Goal: Task Accomplishment & Management: Manage account settings

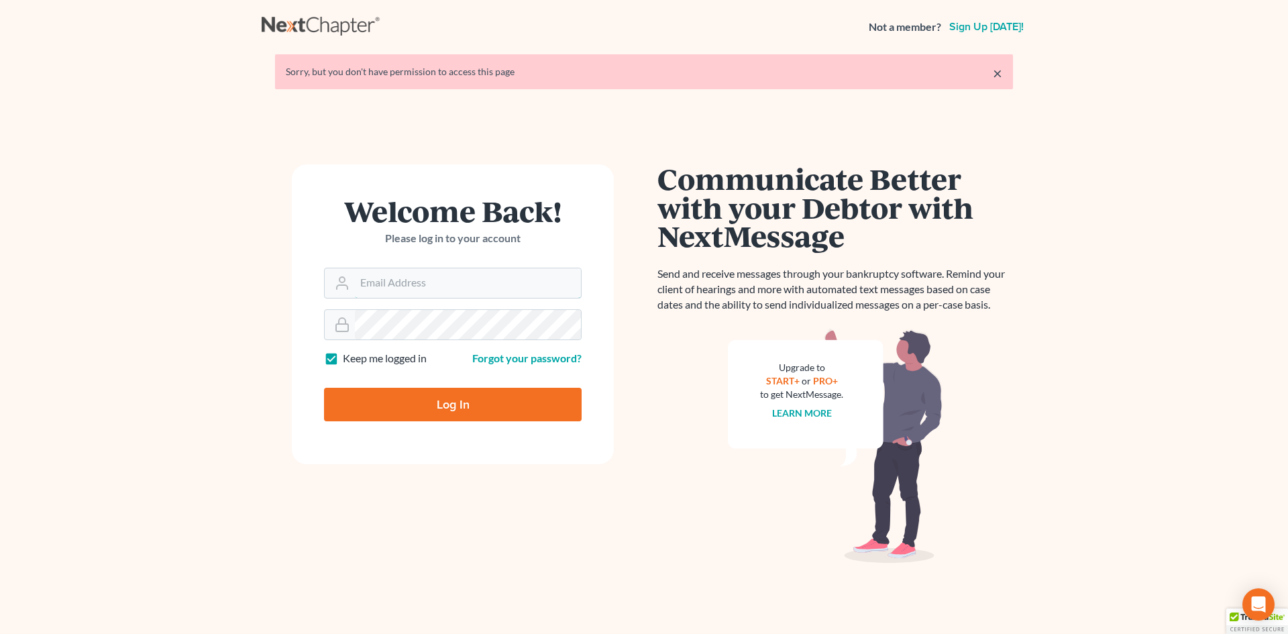
type input "[EMAIL_ADDRESS][DOMAIN_NAME]"
click at [442, 413] on input "Log In" at bounding box center [453, 405] width 258 height 34
type input "Thinking..."
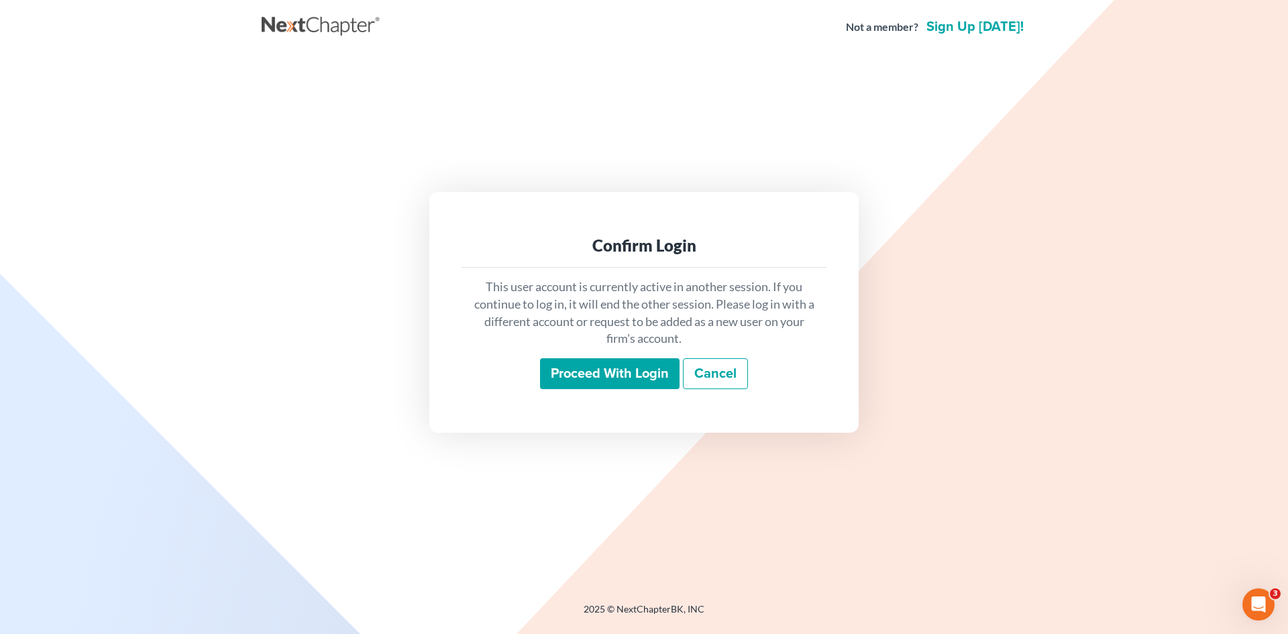
click at [583, 390] on div "This user account is currently active in another session. If you continue to lo…" at bounding box center [644, 334] width 365 height 132
click at [589, 381] on input "Proceed with login" at bounding box center [610, 373] width 140 height 31
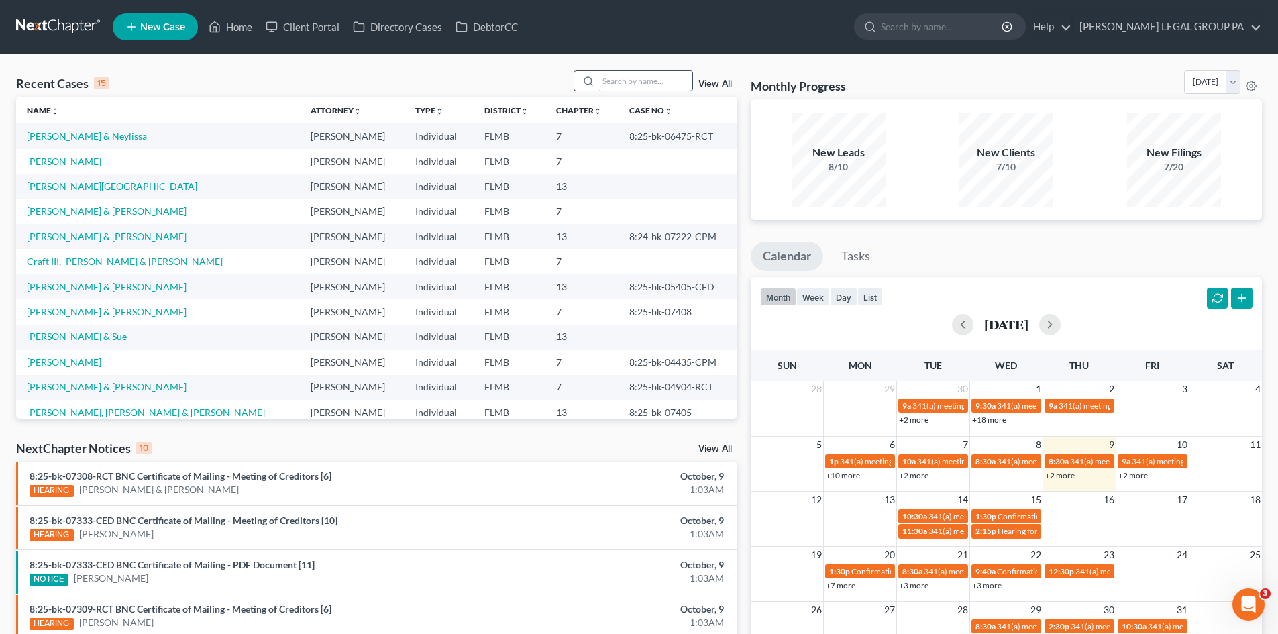
click at [640, 85] on input "search" at bounding box center [645, 80] width 94 height 19
type input "kain"
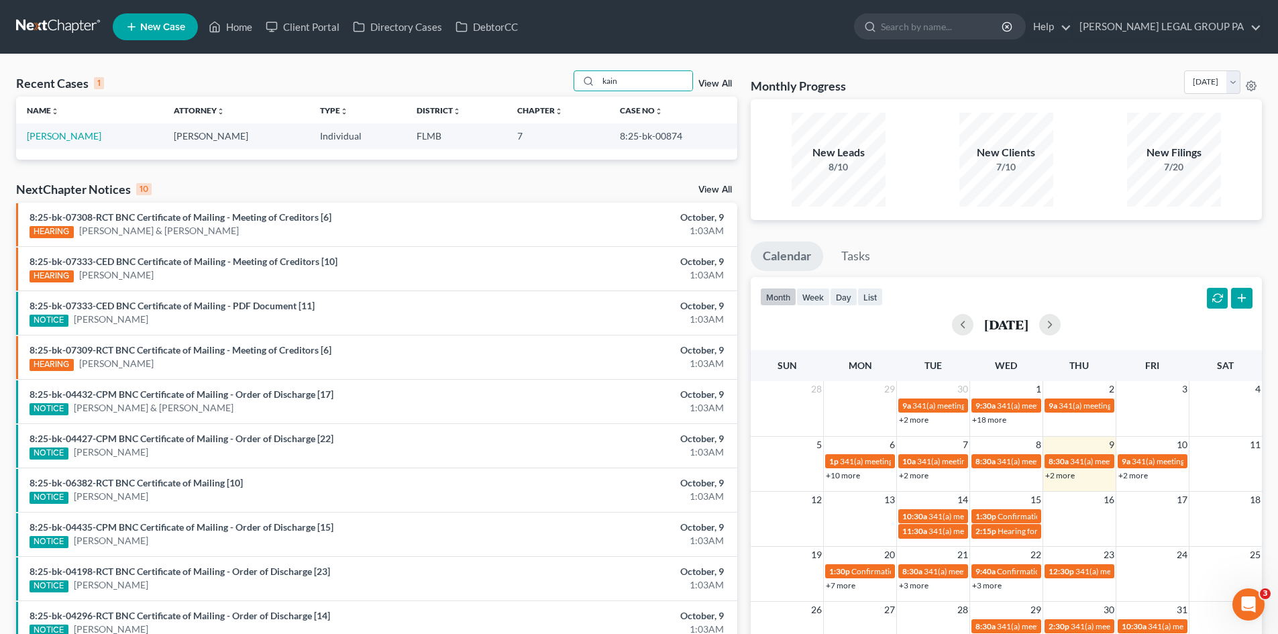
click at [90, 137] on td "[PERSON_NAME]" at bounding box center [89, 135] width 147 height 25
click at [65, 130] on link "[PERSON_NAME]" at bounding box center [64, 135] width 74 height 11
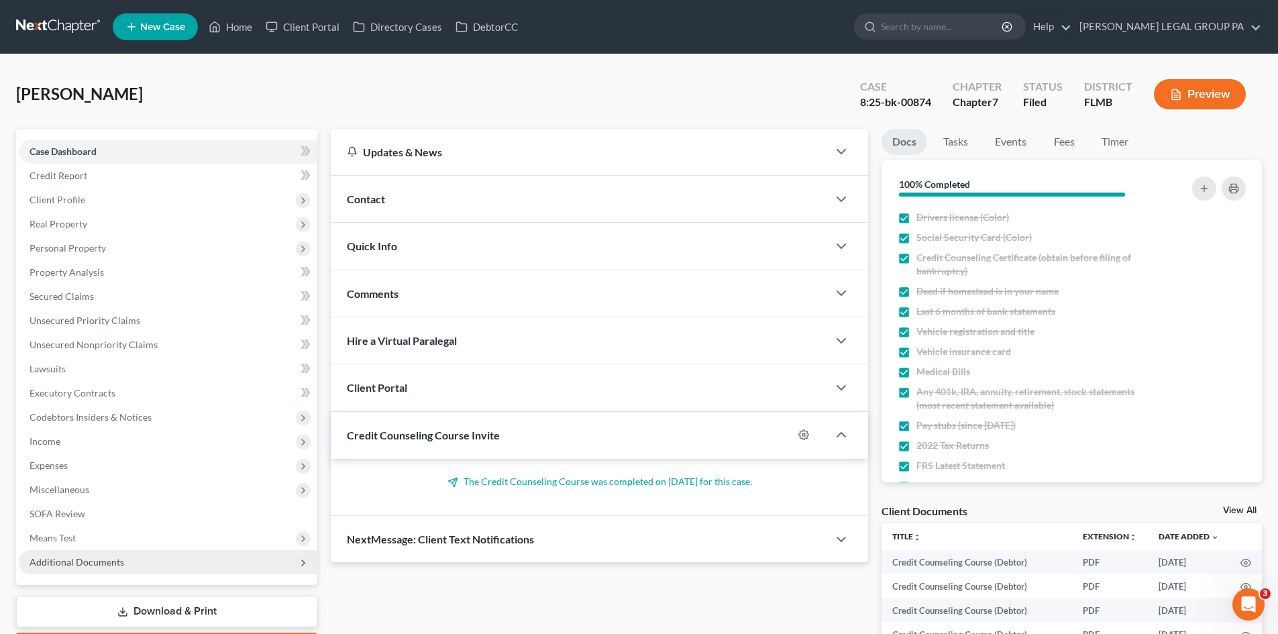
click at [93, 560] on span "Additional Documents" at bounding box center [77, 561] width 95 height 11
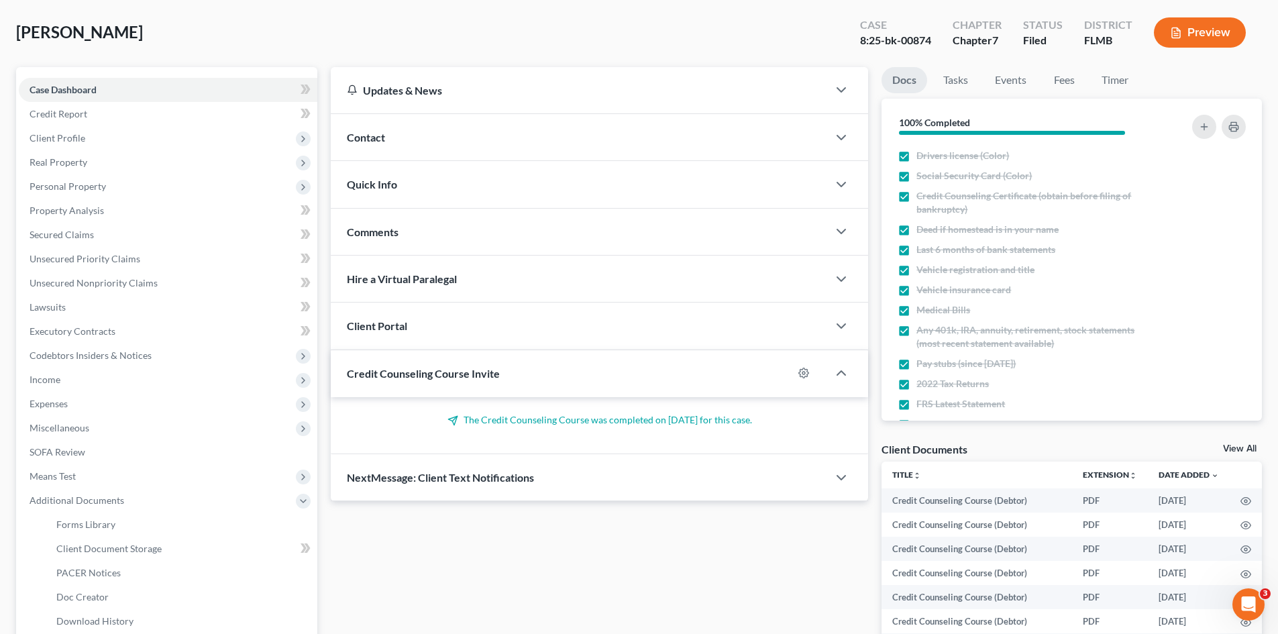
scroll to position [134, 0]
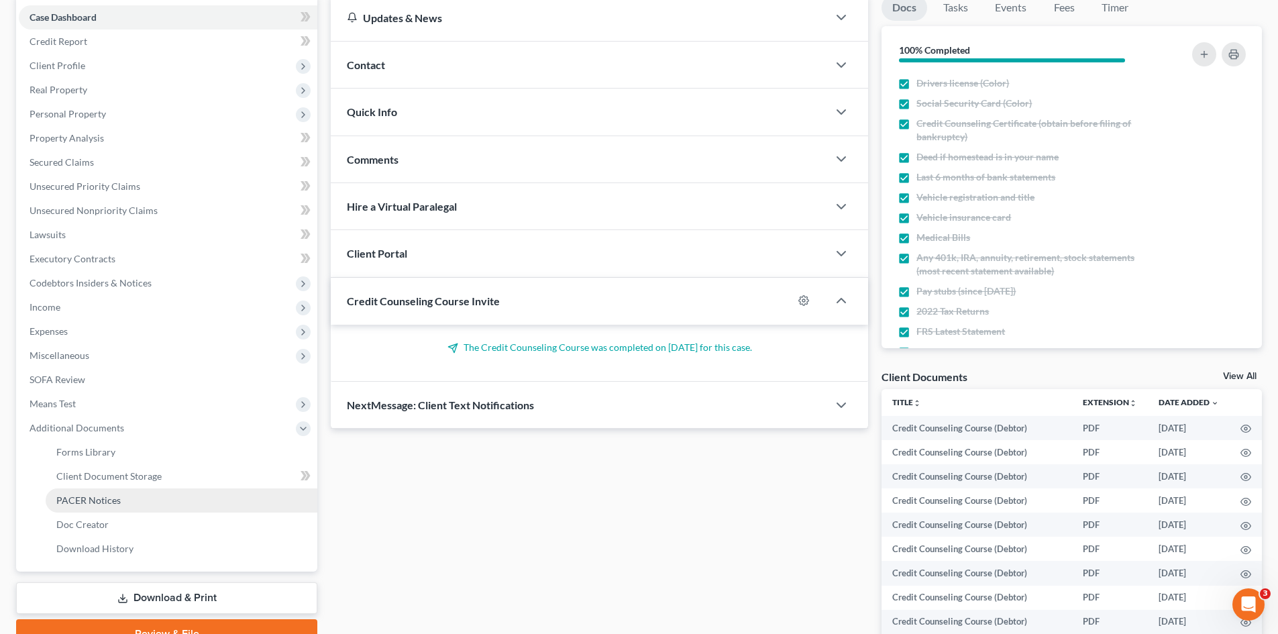
click at [112, 498] on span "PACER Notices" at bounding box center [88, 499] width 64 height 11
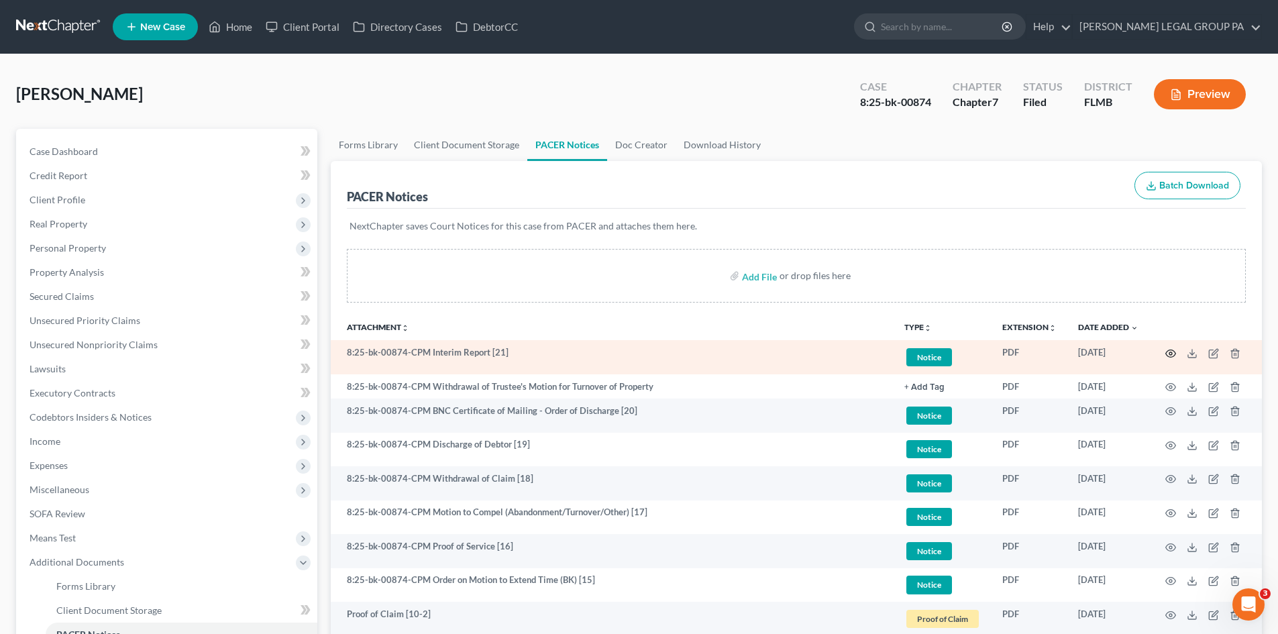
click at [1169, 353] on icon "button" at bounding box center [1170, 353] width 11 height 11
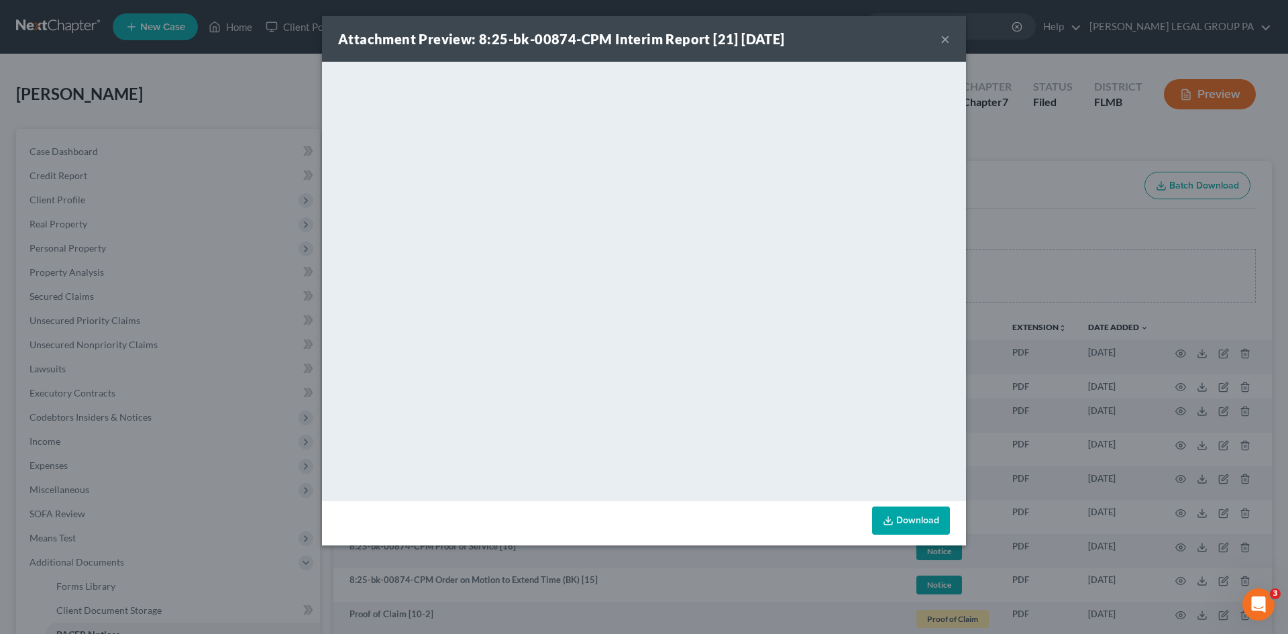
click at [943, 40] on button "×" at bounding box center [945, 39] width 9 height 16
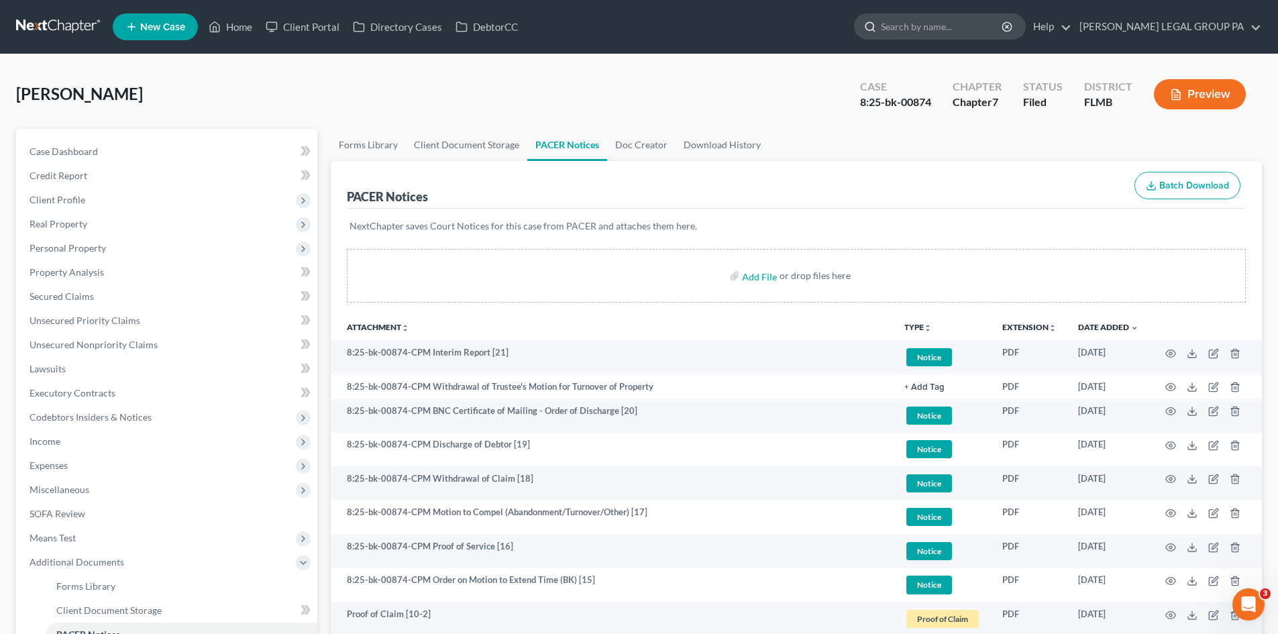
click at [940, 30] on input "search" at bounding box center [942, 26] width 123 height 25
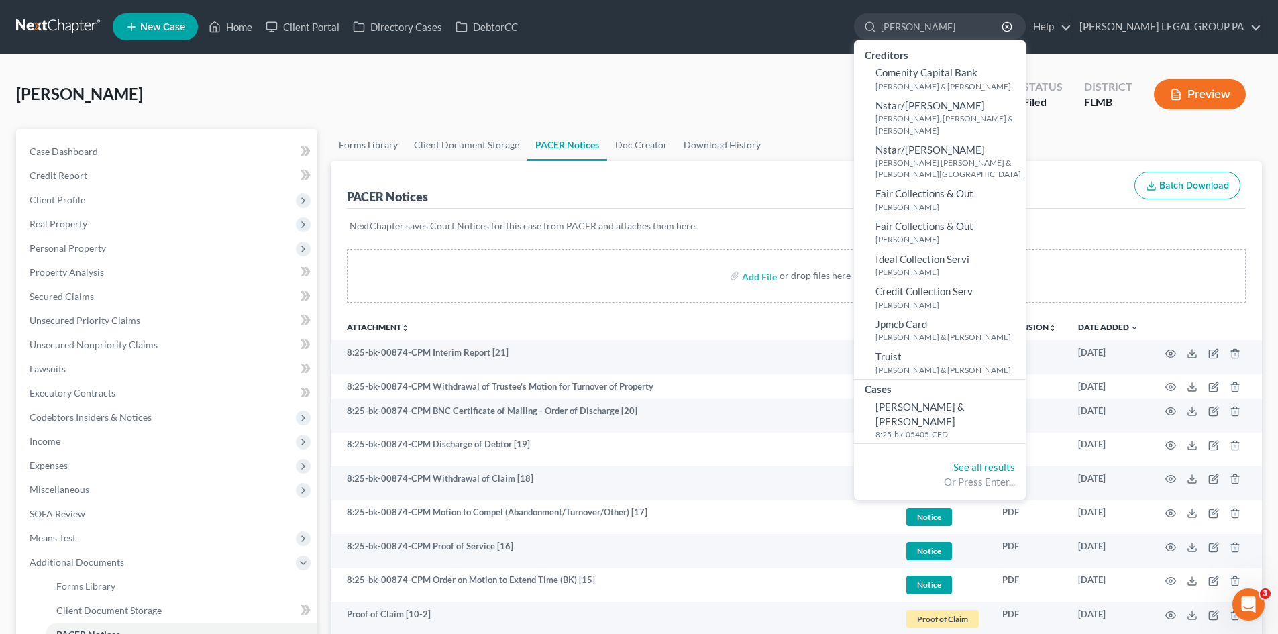
type input "[PERSON_NAME]"
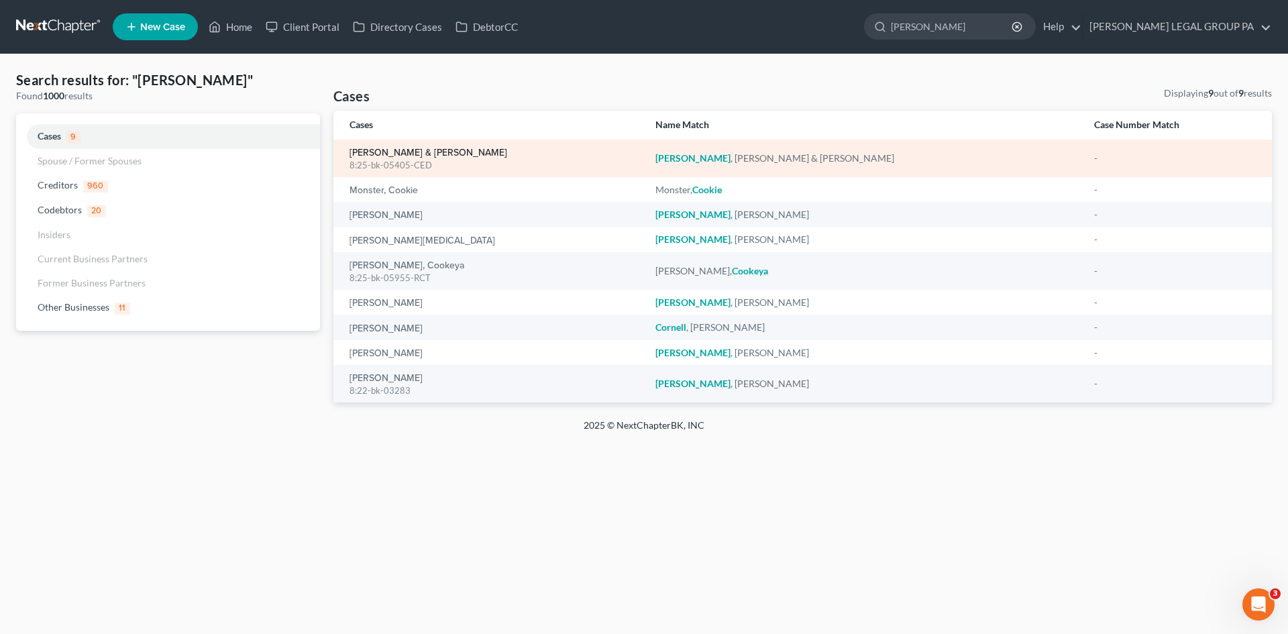
click at [387, 150] on link "[PERSON_NAME] & [PERSON_NAME]" at bounding box center [429, 152] width 158 height 9
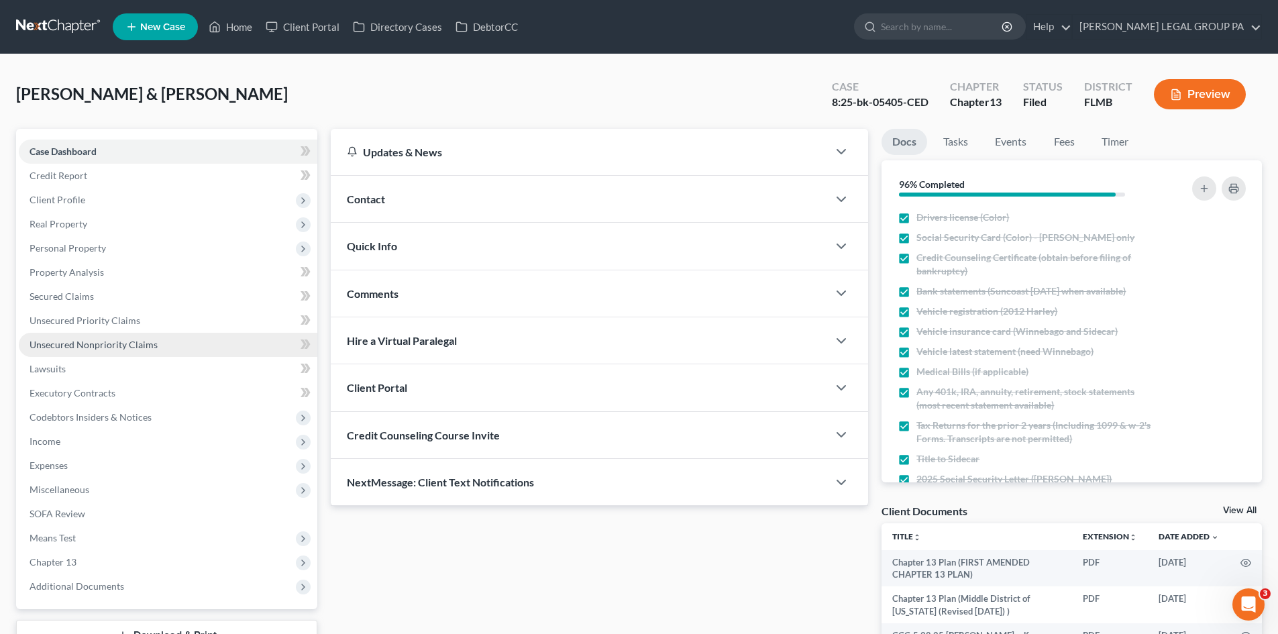
click at [131, 346] on span "Unsecured Nonpriority Claims" at bounding box center [94, 344] width 128 height 11
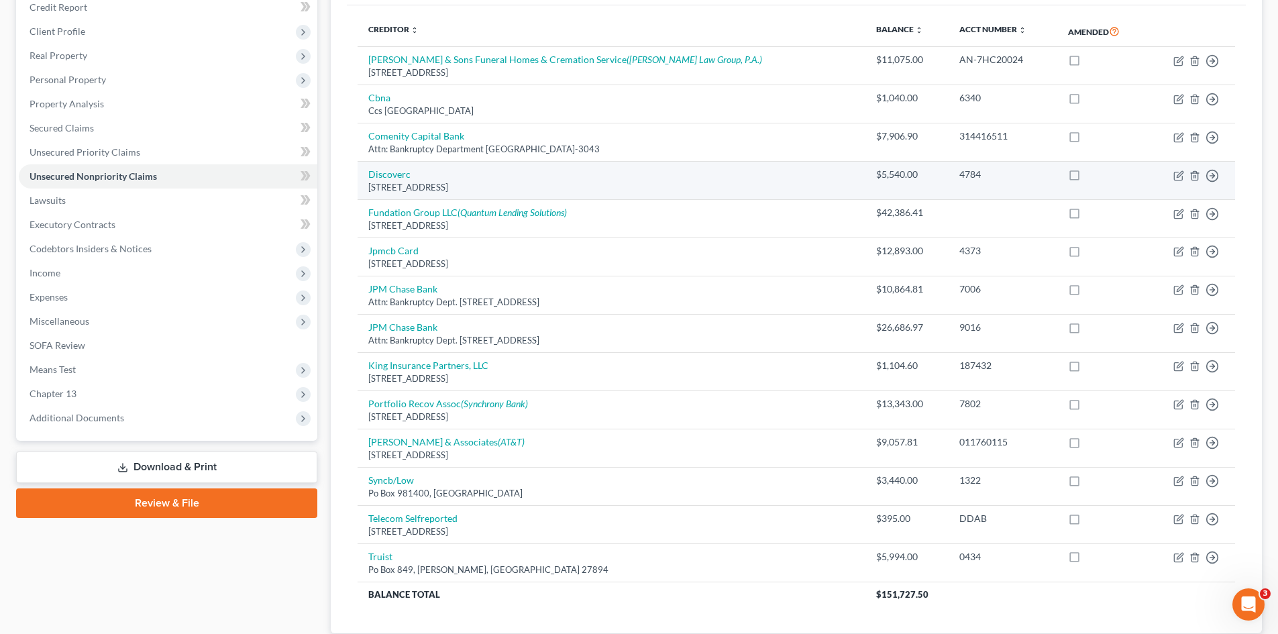
scroll to position [201, 0]
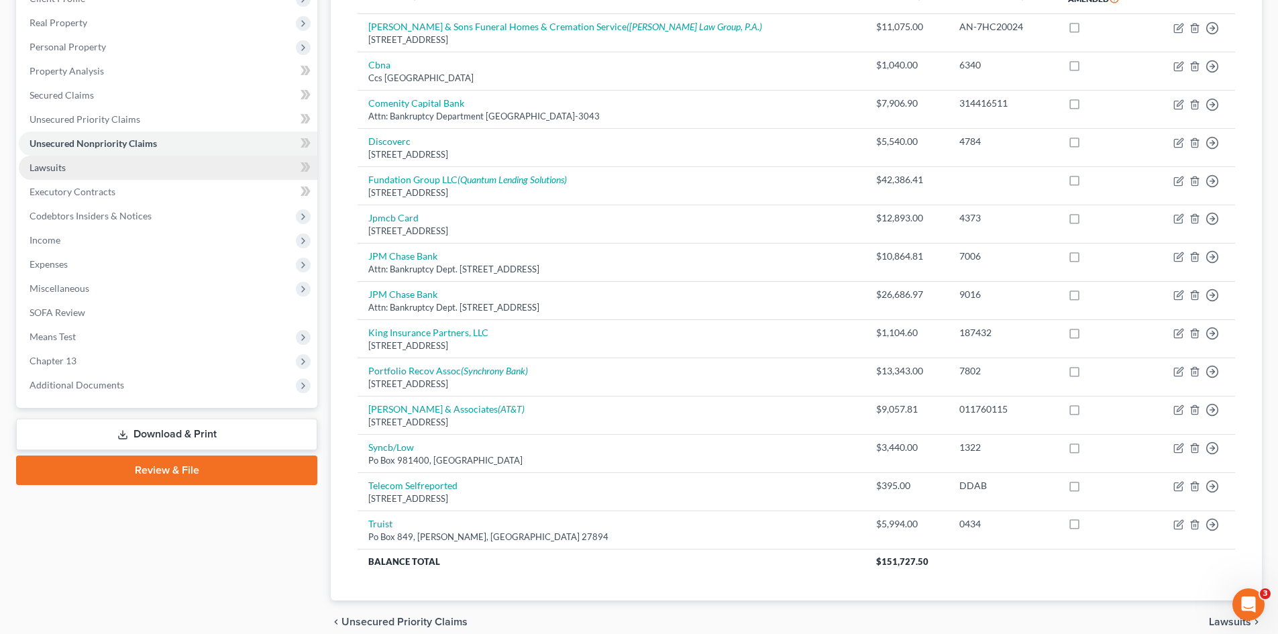
click at [101, 162] on link "Lawsuits" at bounding box center [168, 168] width 299 height 24
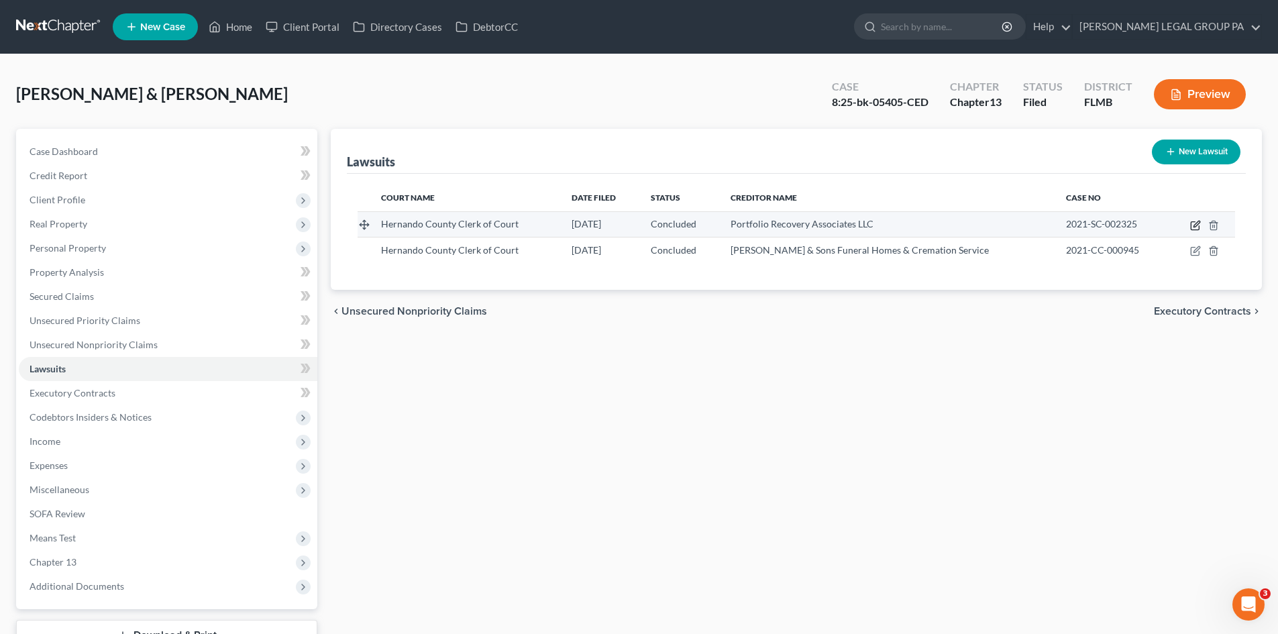
click at [1192, 223] on icon "button" at bounding box center [1195, 225] width 11 height 11
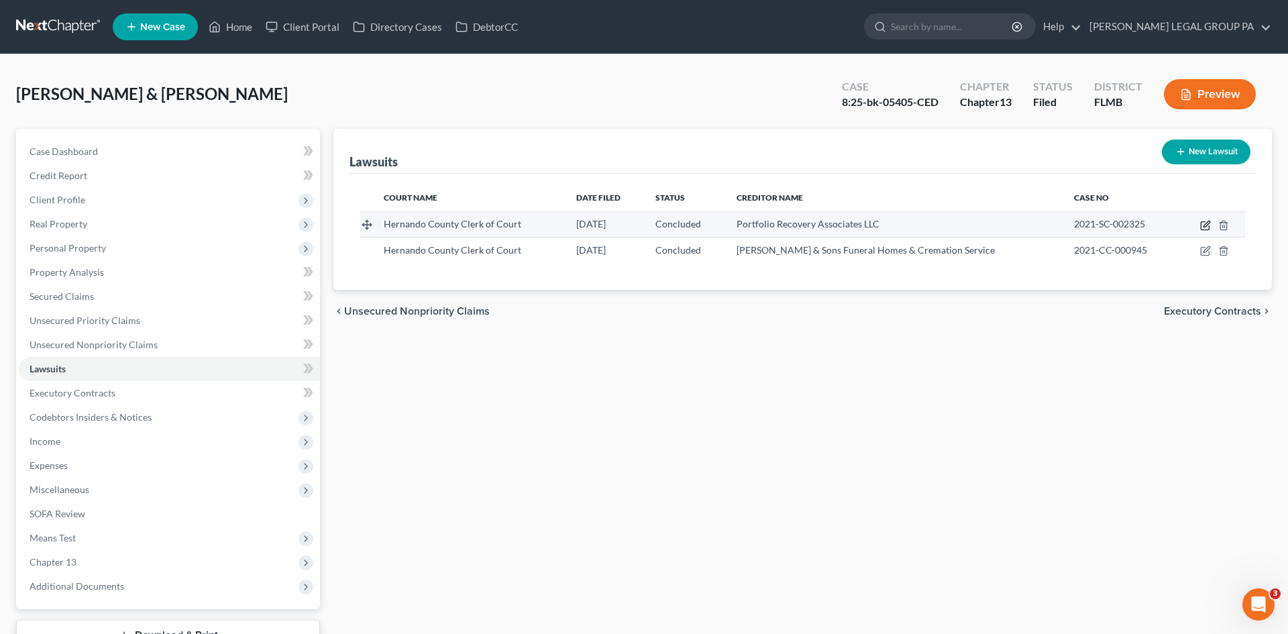
select select "9"
select select "2"
select select "4"
select select "48"
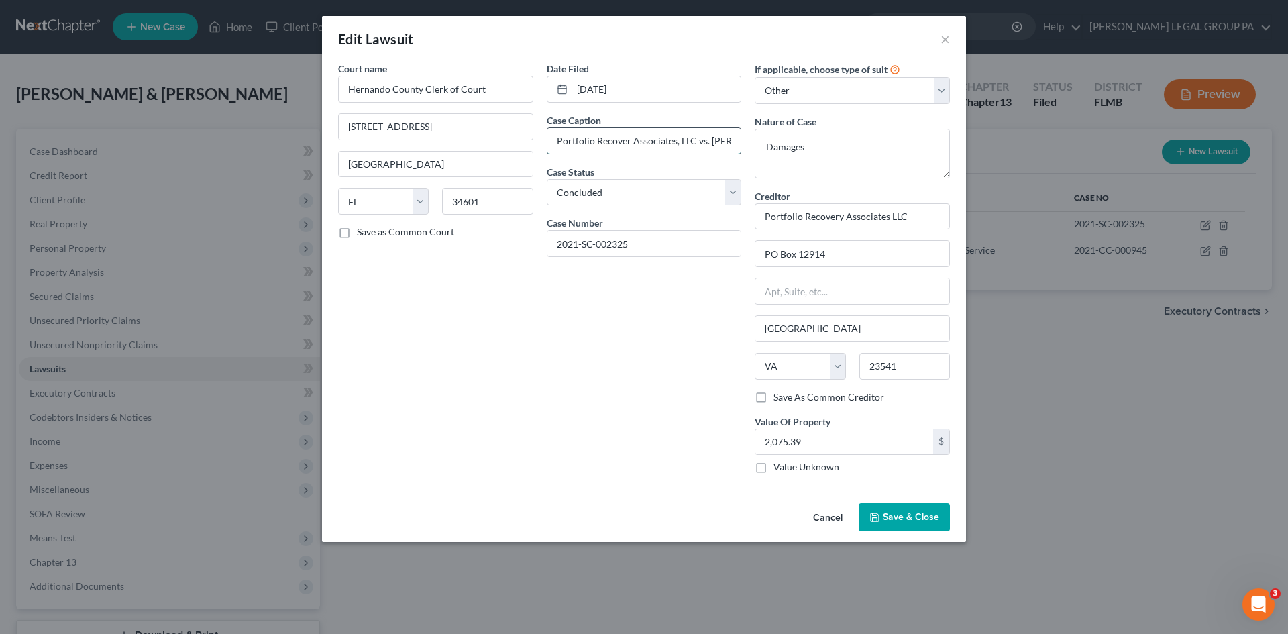
scroll to position [0, 11]
drag, startPoint x: 641, startPoint y: 150, endPoint x: 761, endPoint y: 142, distance: 119.7
click at [754, 143] on div "Court name * Hernando County Clerk of Court [GEOGRAPHIC_DATA] [US_STATE][GEOGRA…" at bounding box center [643, 273] width 625 height 423
click at [736, 131] on input "Portfolio Recover Associates, LLC vs. [PERSON_NAME]" at bounding box center [644, 140] width 194 height 25
drag, startPoint x: 691, startPoint y: 139, endPoint x: 884, endPoint y: 88, distance: 199.8
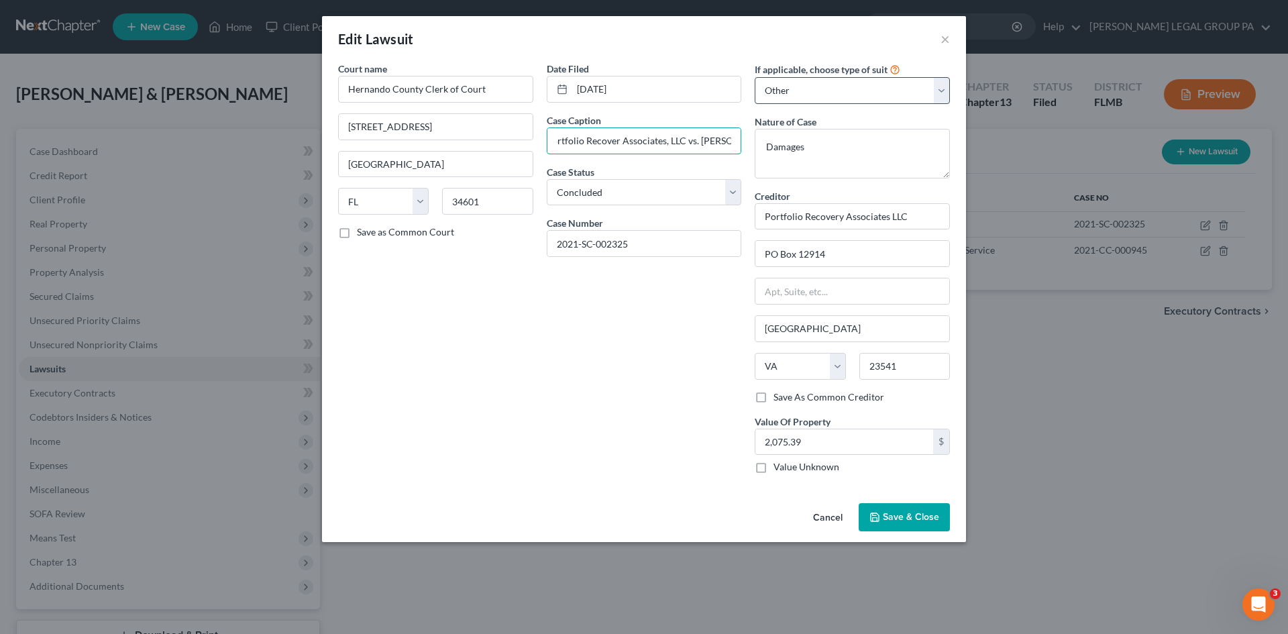
click at [810, 142] on div "Court name * Hernando County Clerk of Court [GEOGRAPHIC_DATA] [US_STATE][GEOGRA…" at bounding box center [643, 273] width 625 height 423
click at [946, 41] on button "×" at bounding box center [945, 39] width 9 height 16
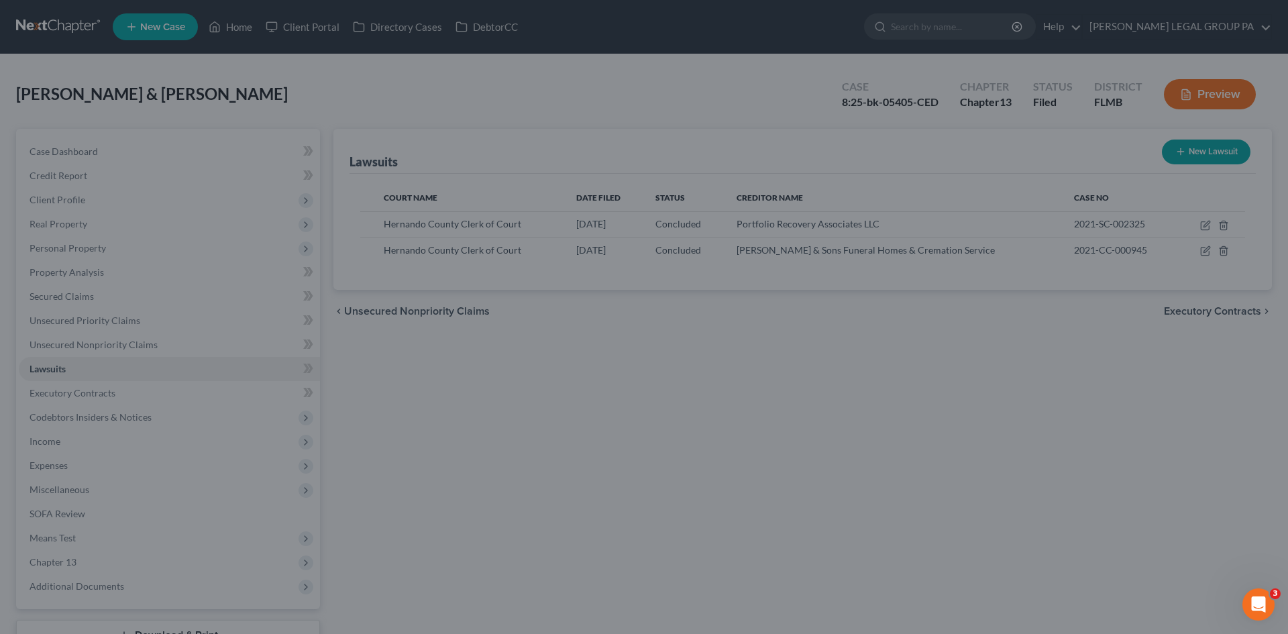
scroll to position [0, 0]
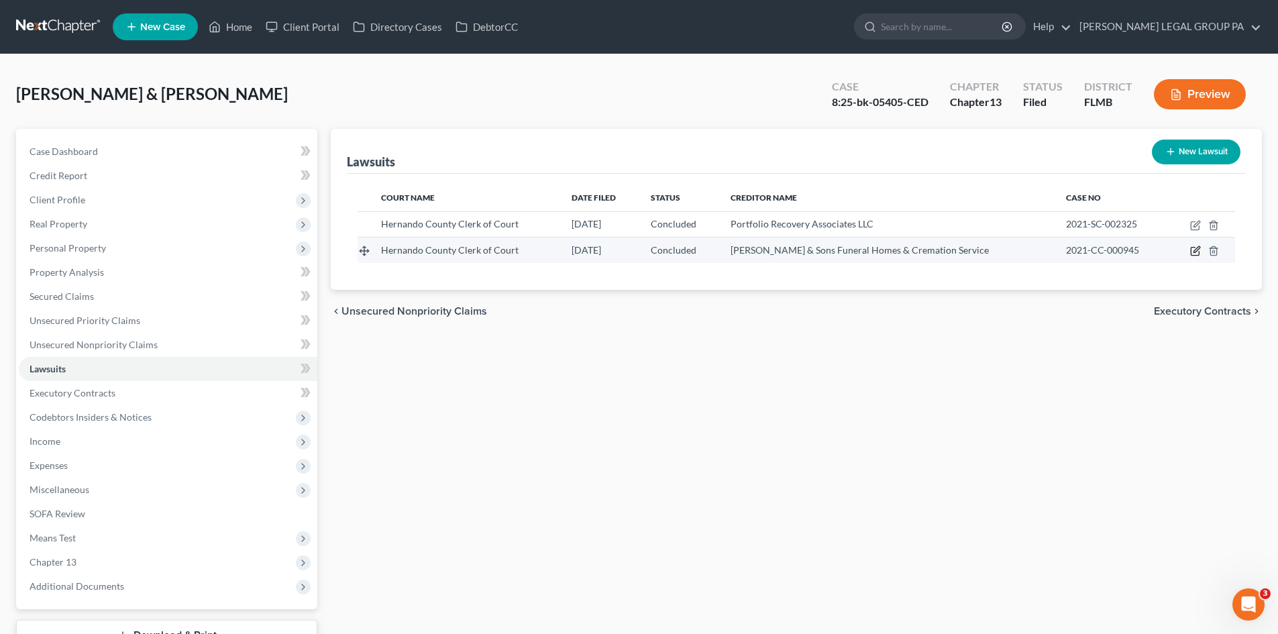
click at [1193, 251] on icon "button" at bounding box center [1195, 251] width 11 height 11
select select "9"
select select "2"
select select "4"
select select "9"
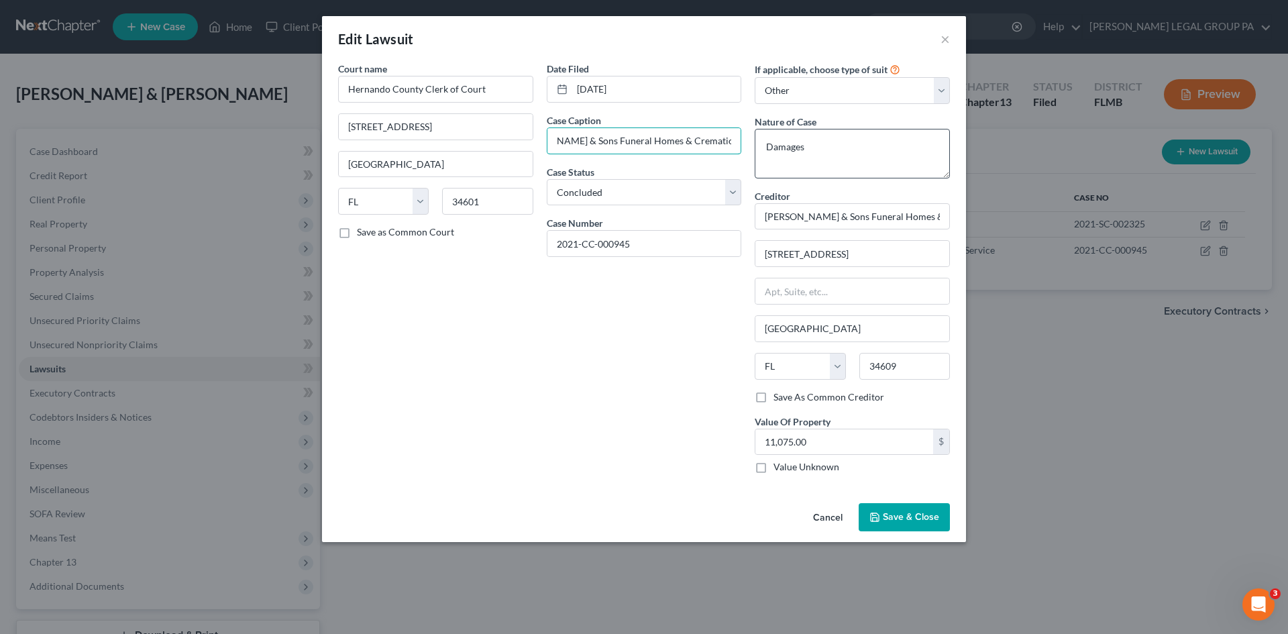
scroll to position [0, 300]
drag, startPoint x: 639, startPoint y: 145, endPoint x: 767, endPoint y: 155, distance: 129.2
click at [767, 155] on div "Court name * Hernando County Clerk of Court [GEOGRAPHIC_DATA] [US_STATE][GEOGRA…" at bounding box center [643, 273] width 625 height 423
click at [600, 462] on div "Date Filed [DATE] Case Caption Family Owned Service Company, Inc. d/b/a [PERSON…" at bounding box center [644, 273] width 209 height 423
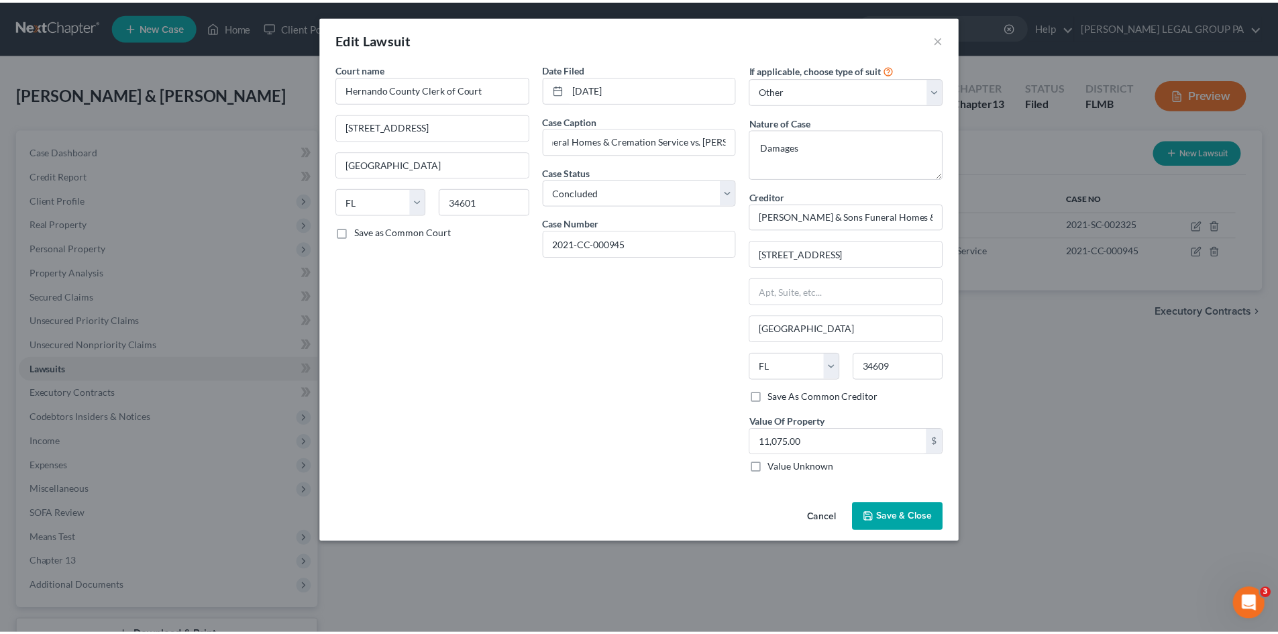
scroll to position [0, 0]
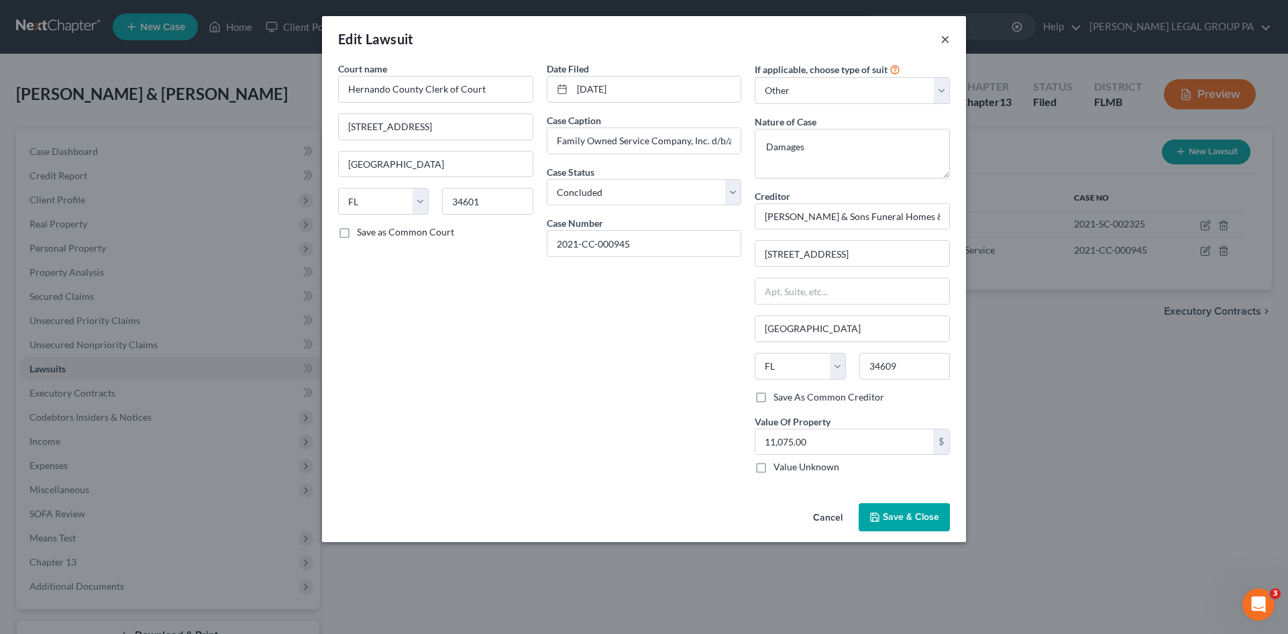
click at [946, 32] on button "×" at bounding box center [945, 39] width 9 height 16
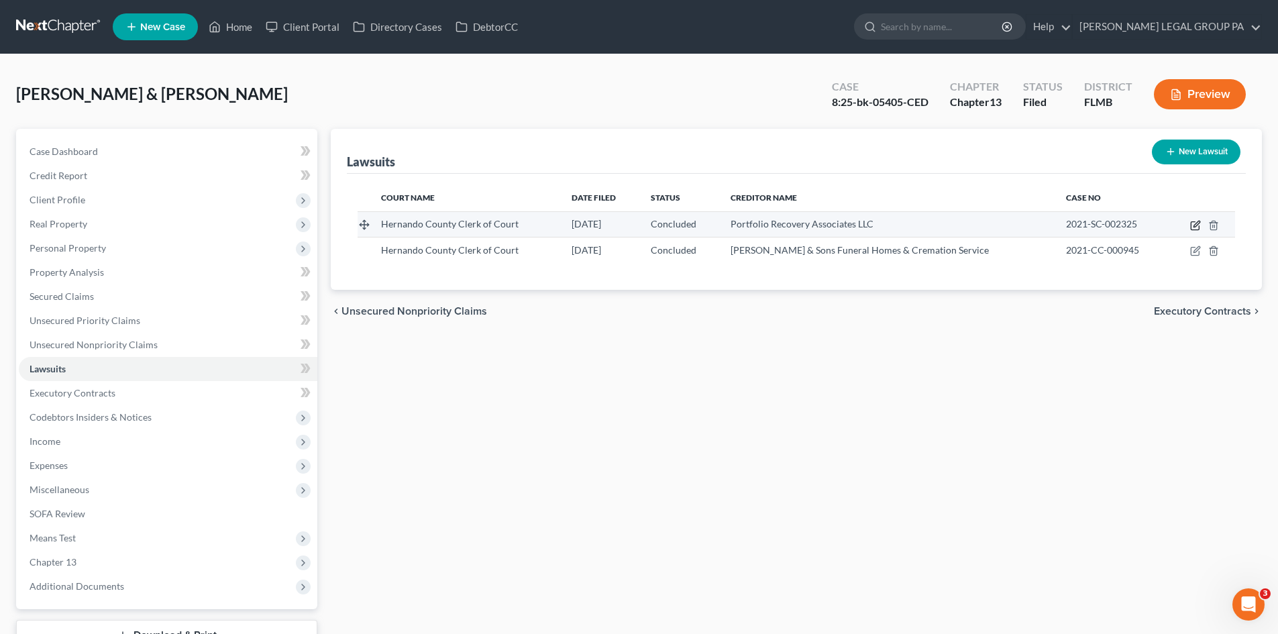
click at [1198, 223] on icon "button" at bounding box center [1195, 225] width 11 height 11
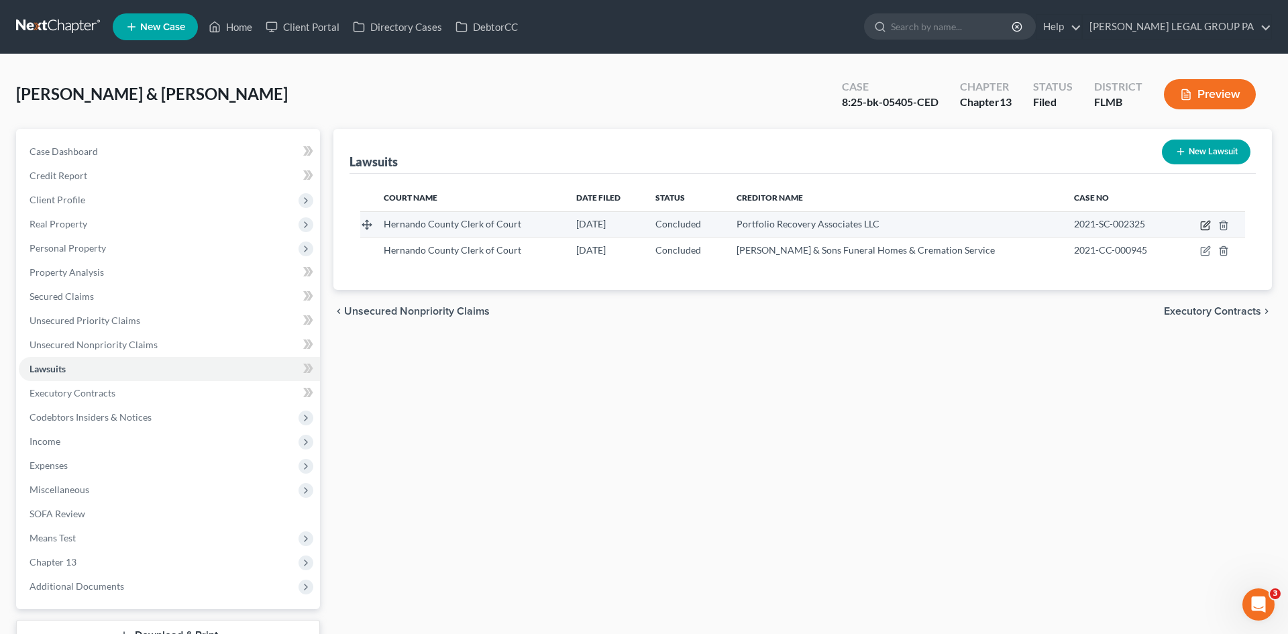
select select "9"
select select "2"
select select "4"
select select "48"
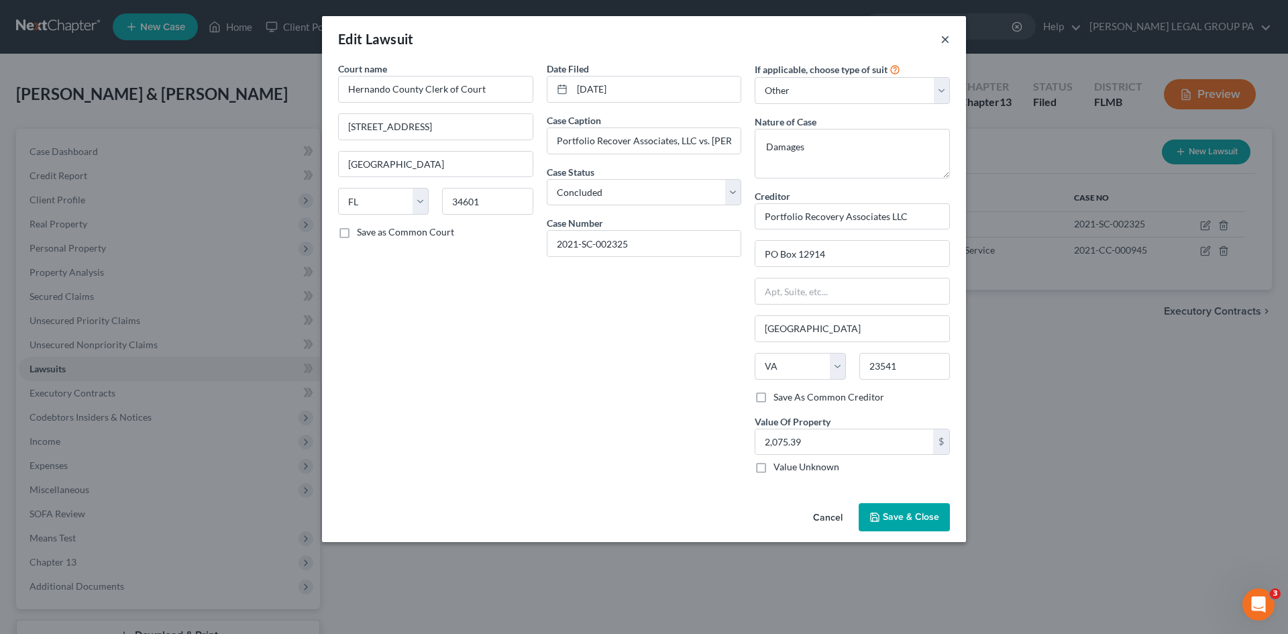
click at [945, 34] on button "×" at bounding box center [945, 39] width 9 height 16
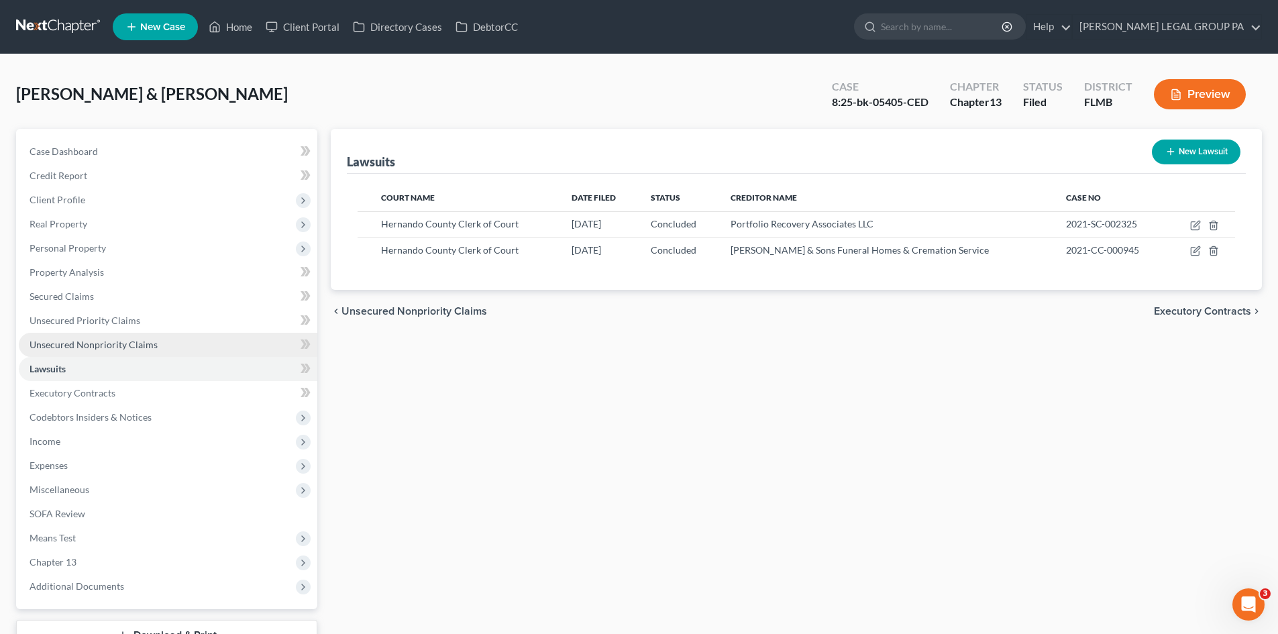
click at [117, 335] on link "Unsecured Nonpriority Claims" at bounding box center [168, 345] width 299 height 24
